Goal: Subscribe to service/newsletter

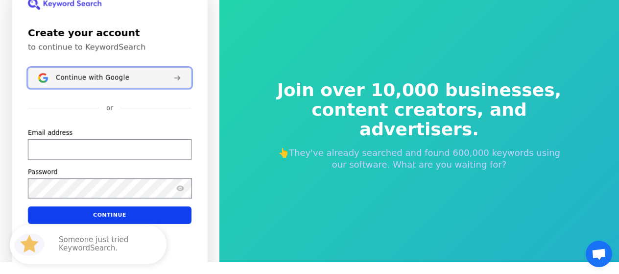
click at [125, 76] on div "Continue with Google" at bounding box center [111, 78] width 110 height 8
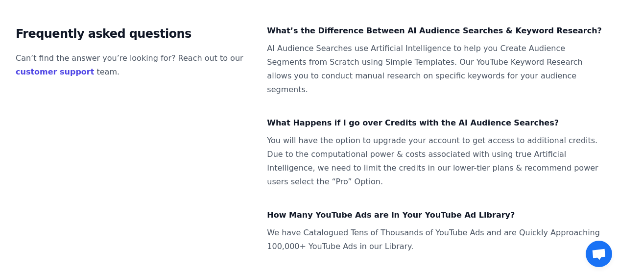
scroll to position [770, 0]
